Goal: Transaction & Acquisition: Purchase product/service

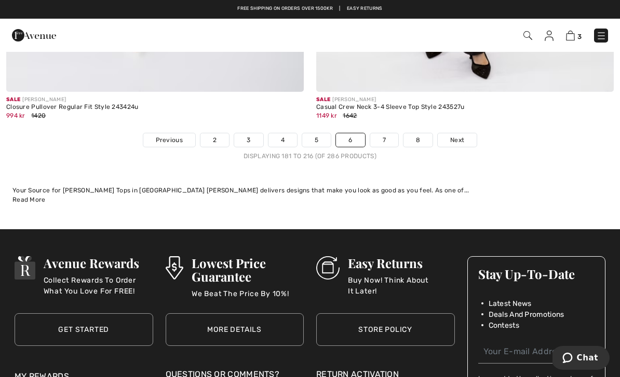
scroll to position [9019, 0]
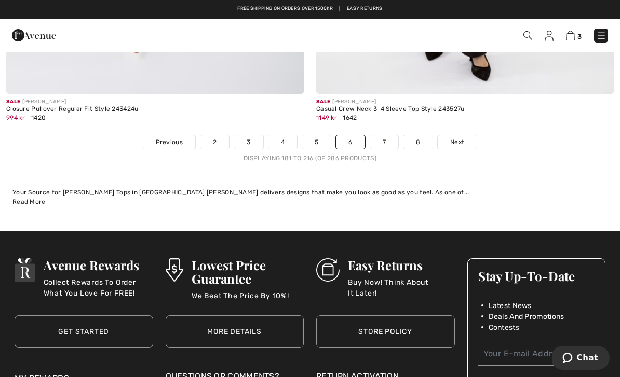
click at [389, 136] on link "7" at bounding box center [384, 142] width 28 height 13
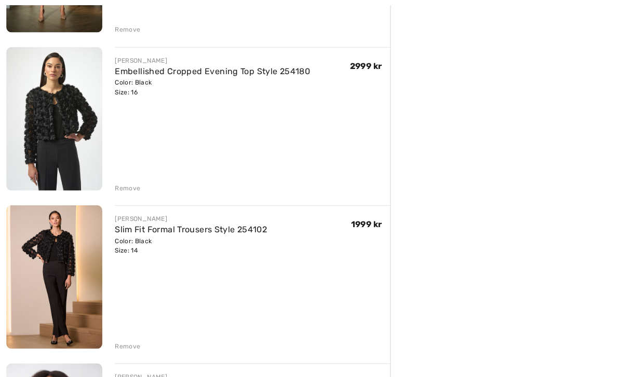
scroll to position [249, 0]
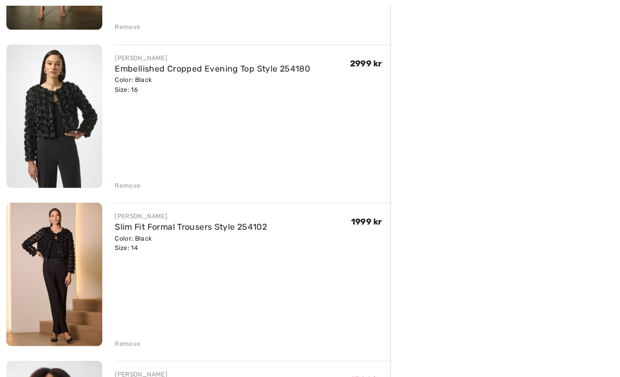
click at [134, 249] on div "Color: Black Size: 14" at bounding box center [189, 241] width 151 height 19
click at [341, 284] on div "JOSEPH RIBKOFF Slim Fit Formal Trousers Style 254102 Color: Black Size: 14 Fina…" at bounding box center [250, 273] width 273 height 145
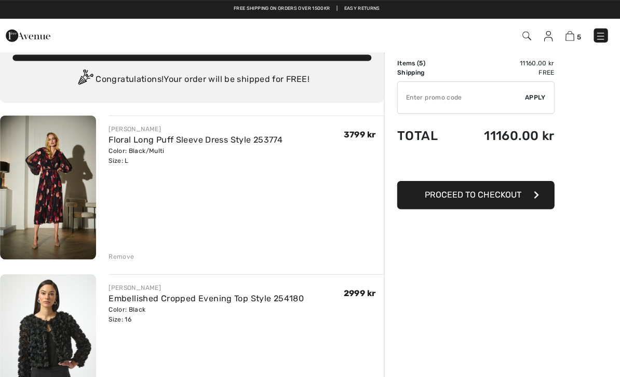
scroll to position [0, 0]
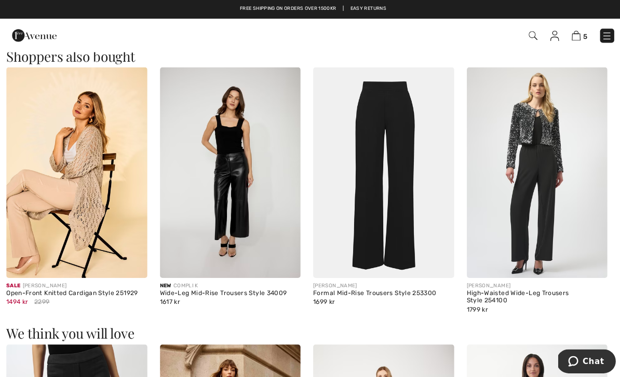
scroll to position [942, 0]
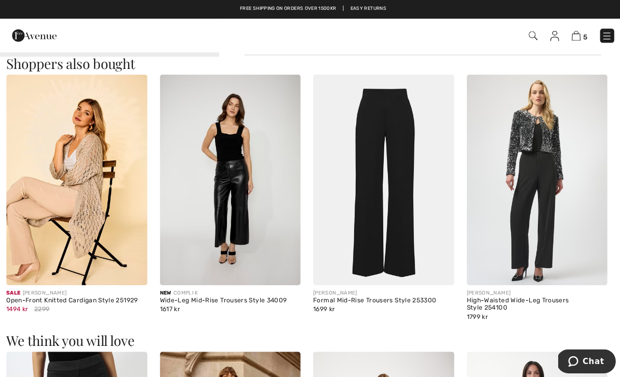
click at [415, 181] on img at bounding box center [380, 178] width 140 height 209
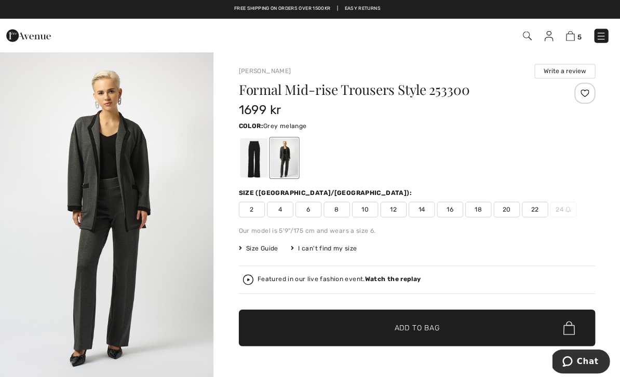
click at [460, 121] on div "Color: Grey melange" at bounding box center [418, 124] width 353 height 12
click at [450, 210] on span "16" at bounding box center [451, 208] width 26 height 16
click at [410, 324] on span "Add to Bag" at bounding box center [418, 325] width 45 height 11
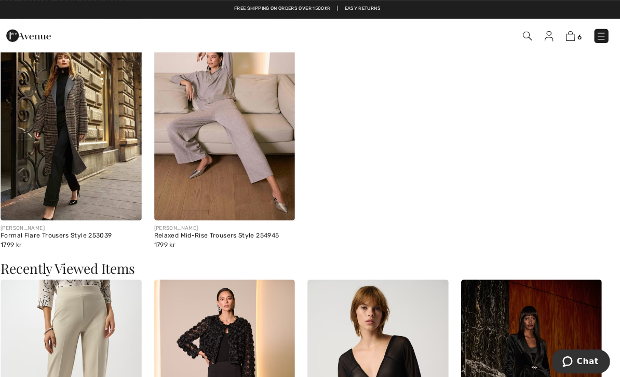
scroll to position [1319, 0]
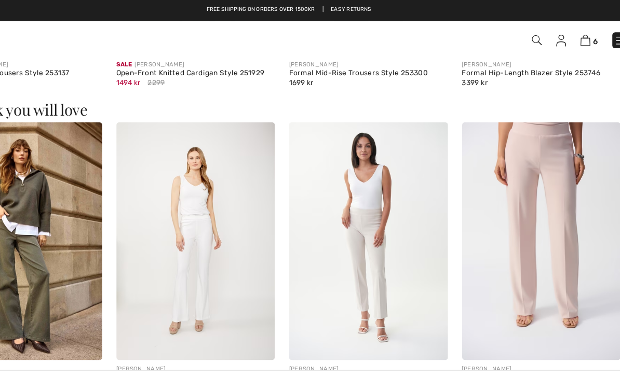
scroll to position [1162, 0]
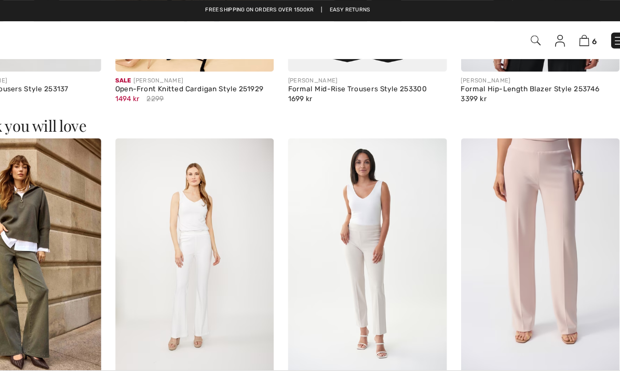
click at [329, 192] on img at bounding box center [380, 225] width 140 height 209
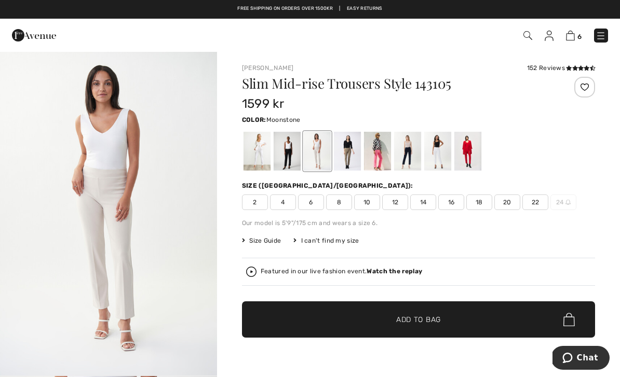
click at [458, 202] on span "16" at bounding box center [451, 203] width 26 height 16
click at [417, 318] on span "Add to Bag" at bounding box center [418, 320] width 45 height 11
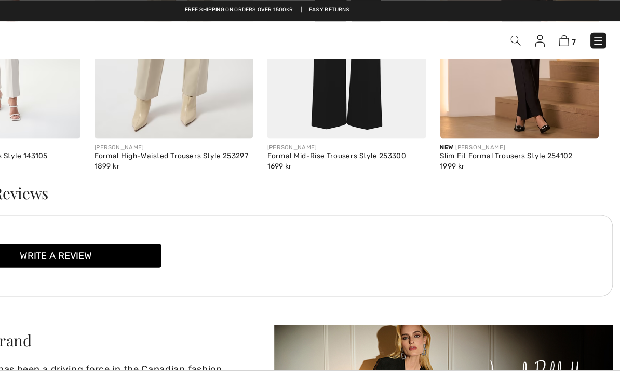
scroll to position [1637, 0]
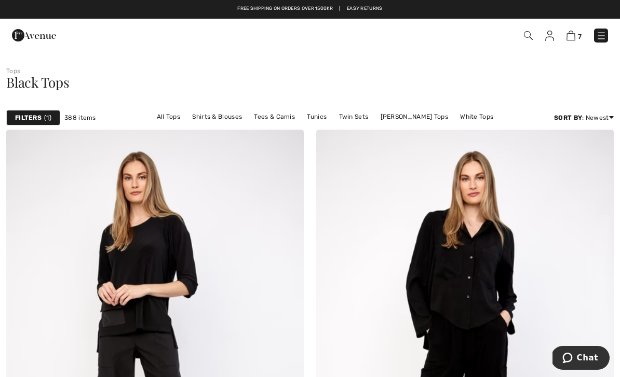
click at [570, 169] on link "Newest" at bounding box center [572, 162] width 66 height 16
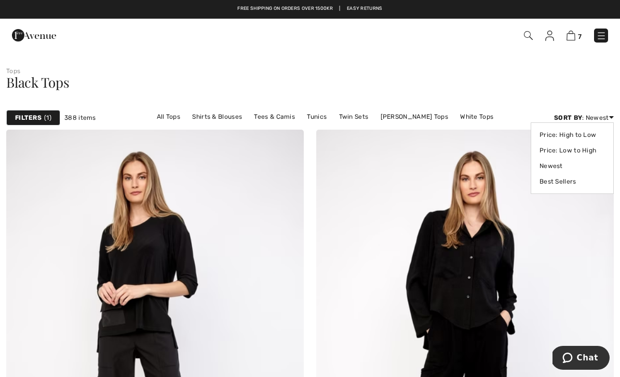
click at [561, 180] on link "Best Sellers" at bounding box center [571, 182] width 65 height 16
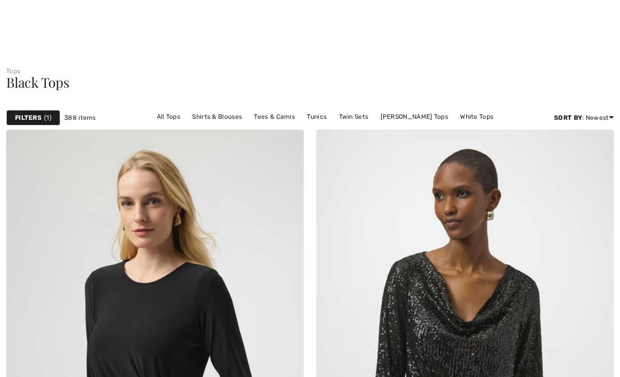
checkbox input "true"
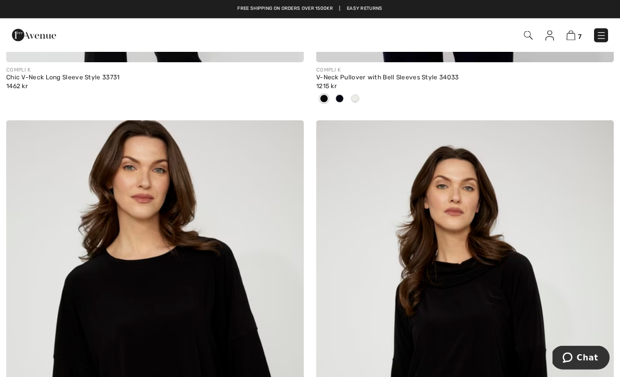
scroll to position [4605, 0]
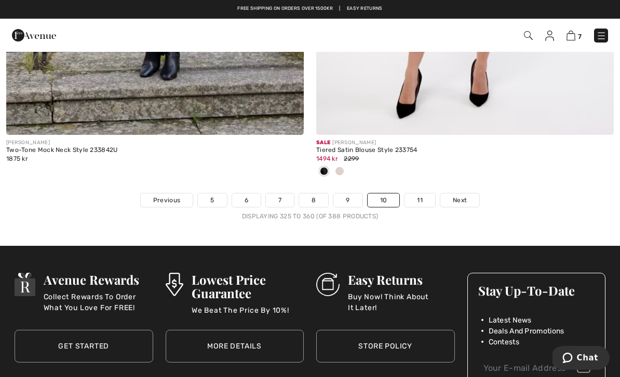
click at [604, 33] on img at bounding box center [601, 36] width 10 height 10
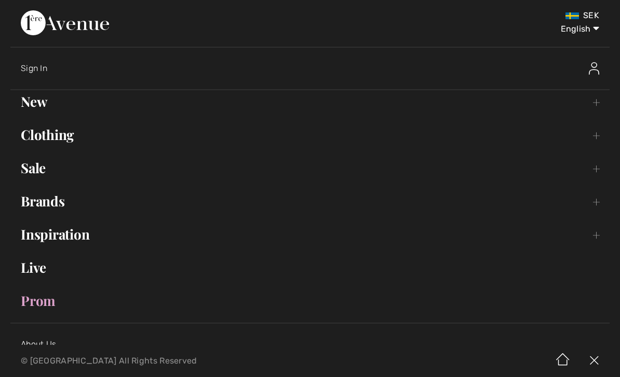
click at [37, 100] on link "New Toggle submenu" at bounding box center [309, 101] width 599 height 23
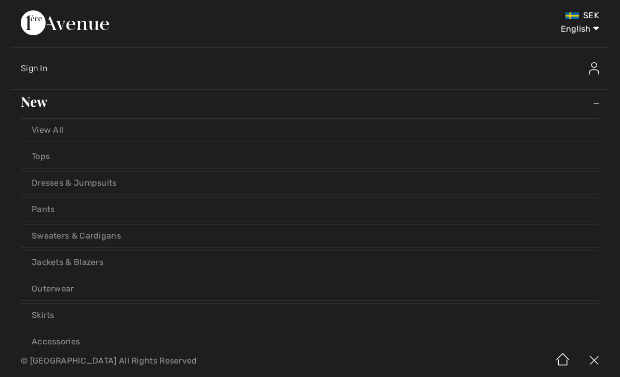
click at [58, 121] on link "View All" at bounding box center [309, 130] width 577 height 23
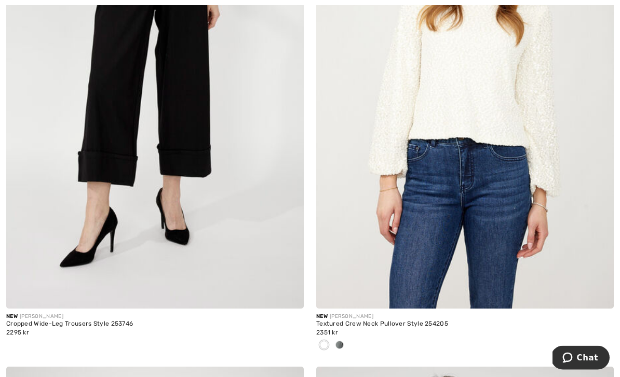
scroll to position [6467, 0]
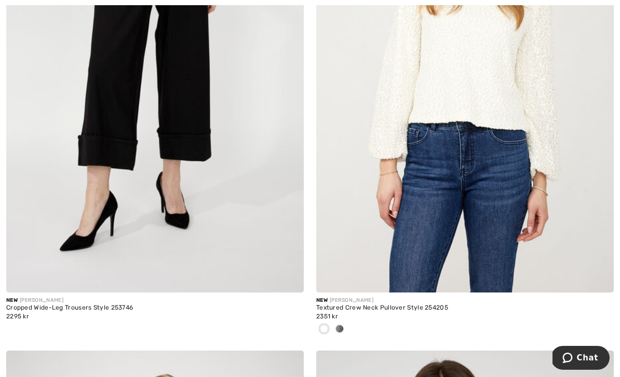
click at [13, 287] on img at bounding box center [154, 70] width 297 height 446
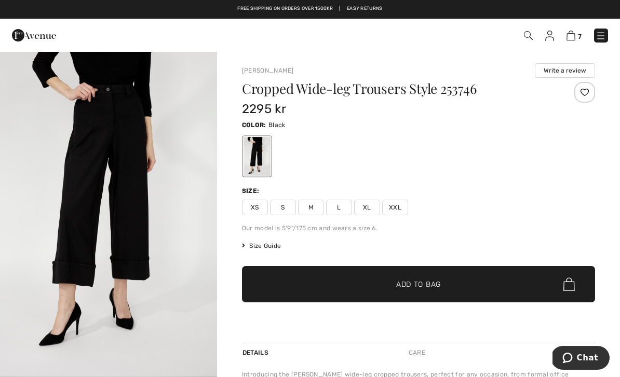
click at [347, 208] on span "L" at bounding box center [339, 208] width 26 height 16
click at [449, 279] on span "✔ Added to Bag Add to Bag" at bounding box center [418, 284] width 353 height 36
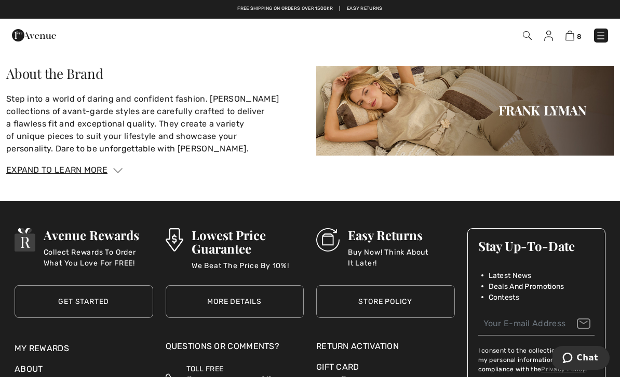
scroll to position [1457, 0]
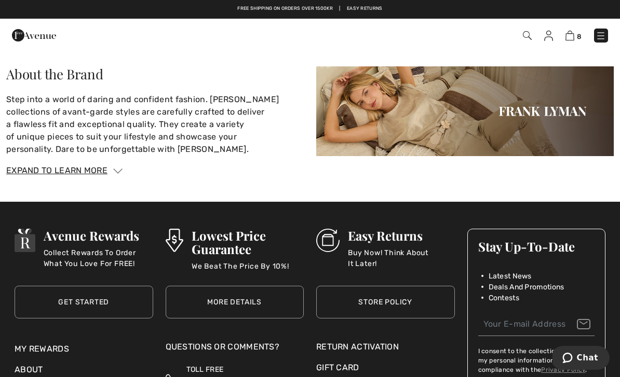
click at [578, 33] on span "8" at bounding box center [579, 37] width 5 height 8
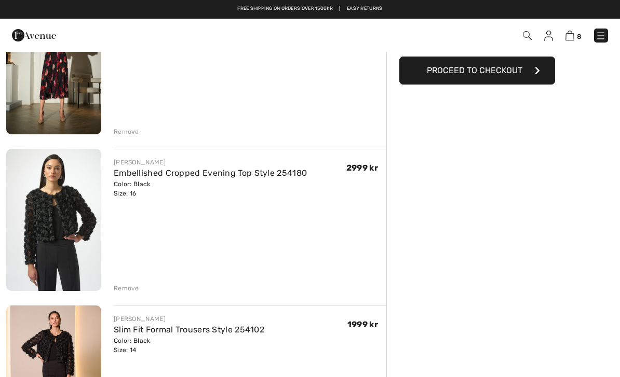
scroll to position [144, 0]
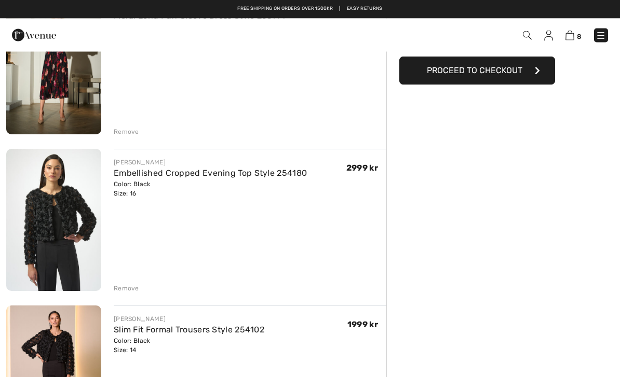
click at [127, 287] on div "Remove" at bounding box center [126, 289] width 25 height 9
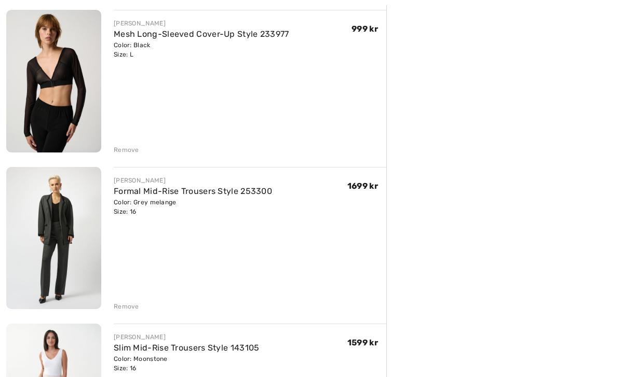
scroll to position [597, 0]
click at [129, 304] on div "Remove" at bounding box center [126, 306] width 25 height 9
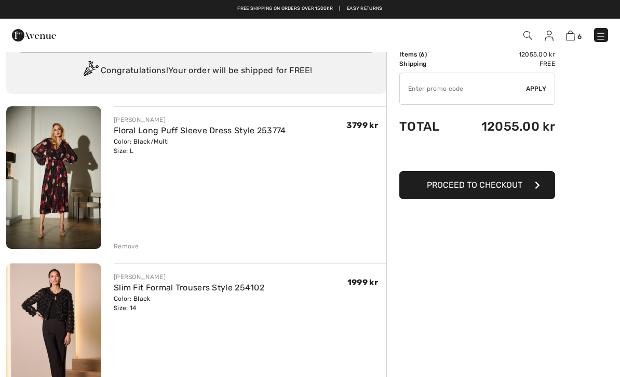
scroll to position [26, 0]
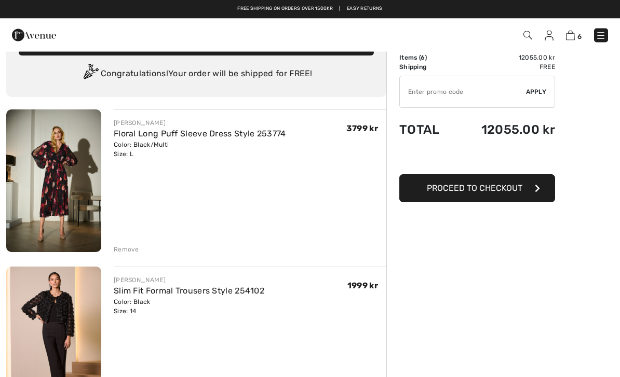
click at [134, 246] on div "Remove" at bounding box center [126, 250] width 25 height 9
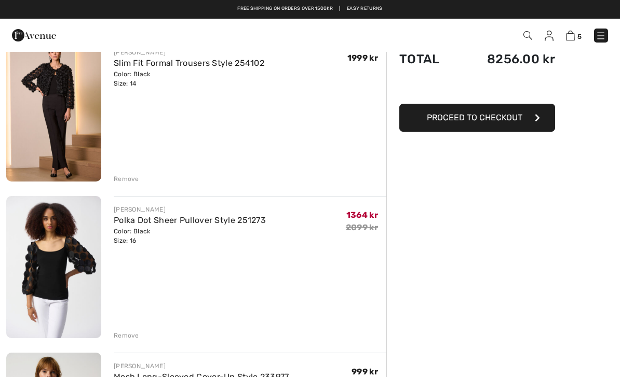
scroll to position [97, 0]
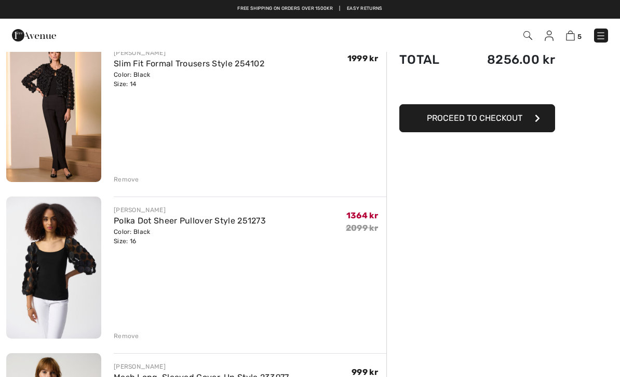
click at [132, 341] on div "Remove" at bounding box center [126, 336] width 25 height 9
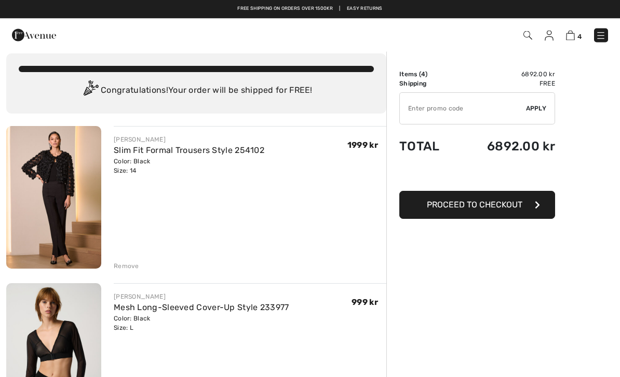
scroll to position [0, 0]
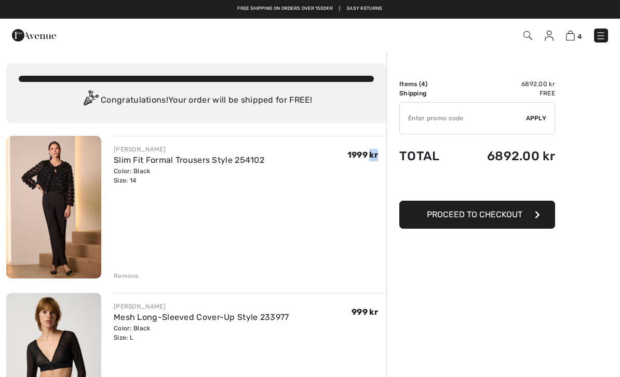
click at [132, 272] on div "Remove" at bounding box center [126, 276] width 25 height 9
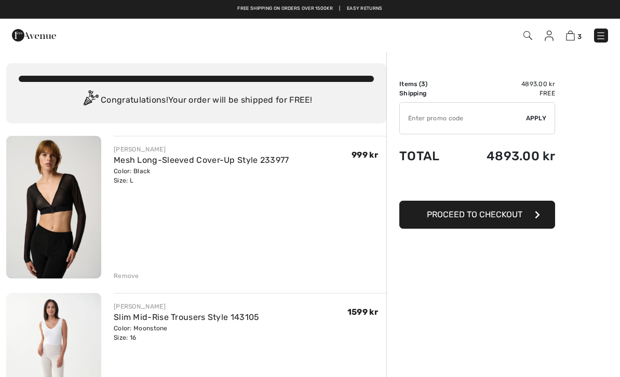
click at [363, 211] on div "JOSEPH RIBKOFF Mesh Long-Sleeved Cover-Up Style 233977 Color: Black Size: L Fin…" at bounding box center [250, 208] width 273 height 145
click at [508, 209] on button "Proceed to Checkout" at bounding box center [477, 215] width 156 height 28
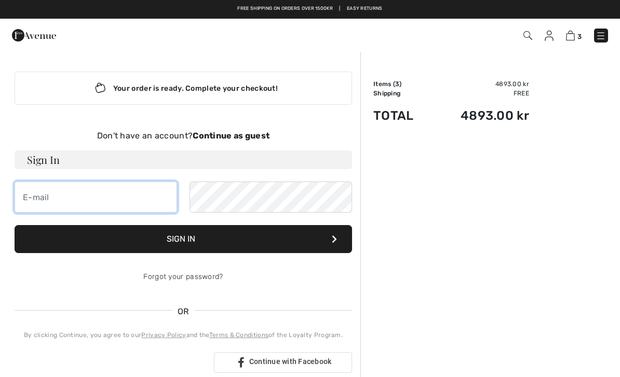
click at [48, 196] on input "email" at bounding box center [96, 197] width 163 height 31
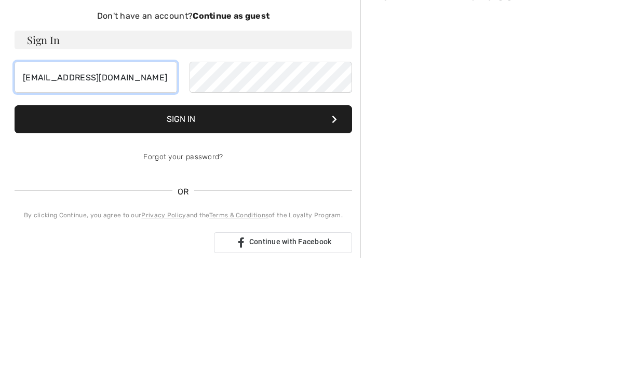
type input "[EMAIL_ADDRESS][DOMAIN_NAME]"
click at [295, 225] on button "Sign In" at bounding box center [183, 239] width 337 height 28
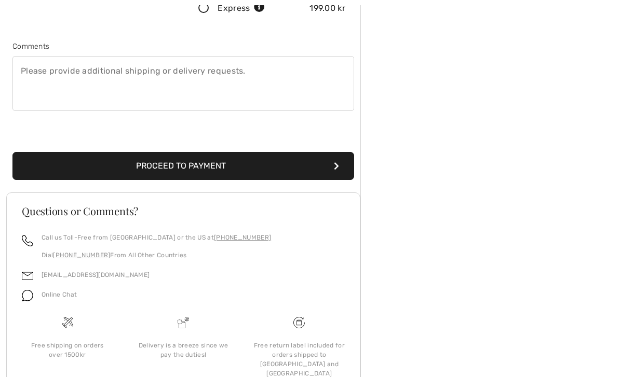
scroll to position [306, 0]
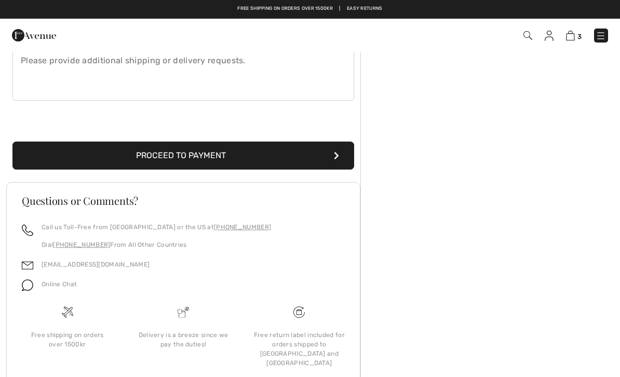
click at [229, 153] on button "Proceed to Payment" at bounding box center [183, 156] width 342 height 28
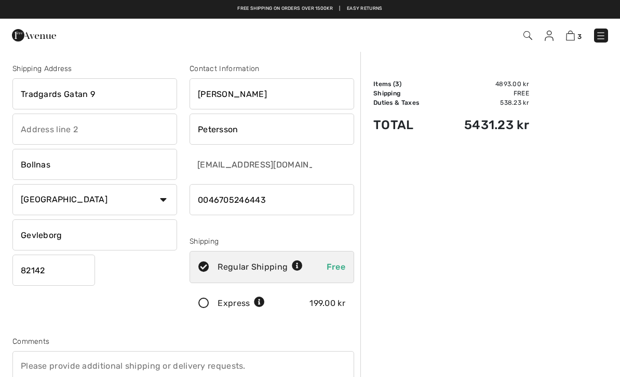
click at [287, 196] on input "phone" at bounding box center [272, 199] width 165 height 31
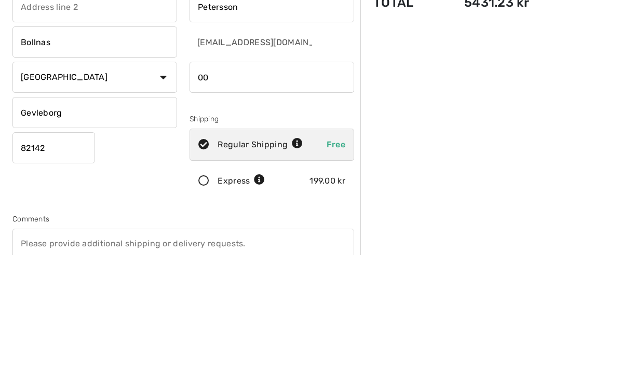
type input "0"
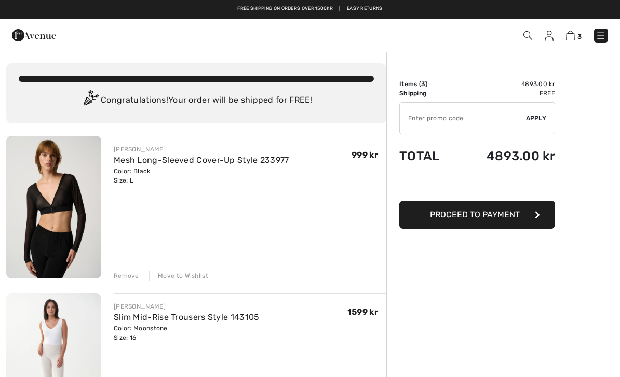
click at [130, 272] on div "Remove" at bounding box center [126, 276] width 25 height 9
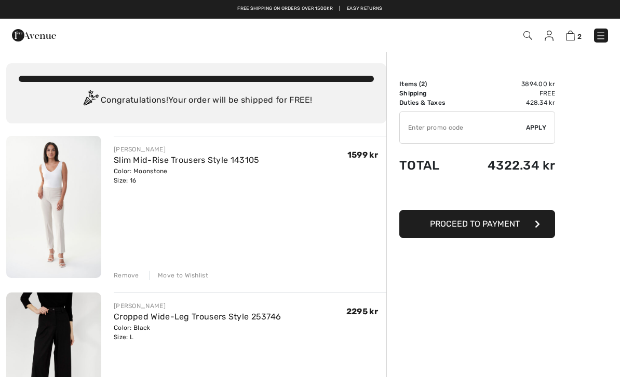
click at [131, 272] on div "Remove" at bounding box center [126, 275] width 25 height 9
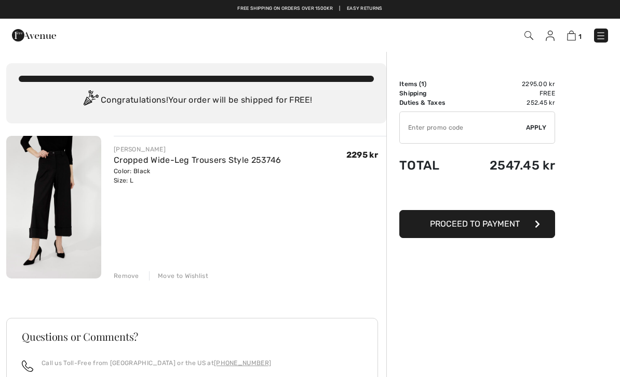
click at [125, 275] on div "Remove" at bounding box center [126, 276] width 25 height 9
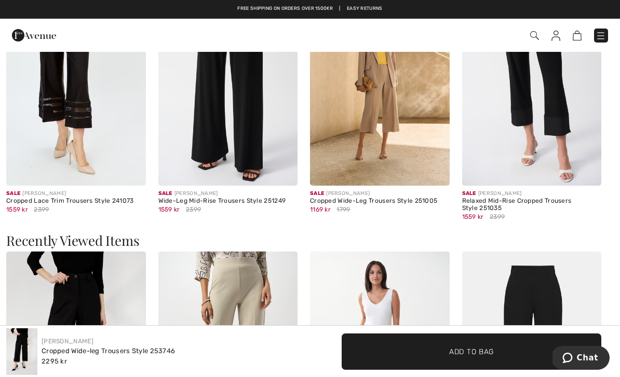
scroll to position [924, 0]
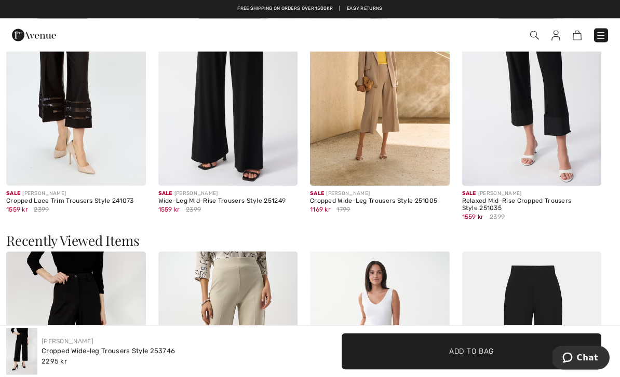
click at [580, 34] on img at bounding box center [577, 36] width 9 height 10
click at [578, 38] on img at bounding box center [577, 36] width 9 height 10
click at [576, 32] on img at bounding box center [577, 36] width 9 height 10
click at [575, 34] on img at bounding box center [577, 36] width 9 height 10
